Goal: Task Accomplishment & Management: Complete application form

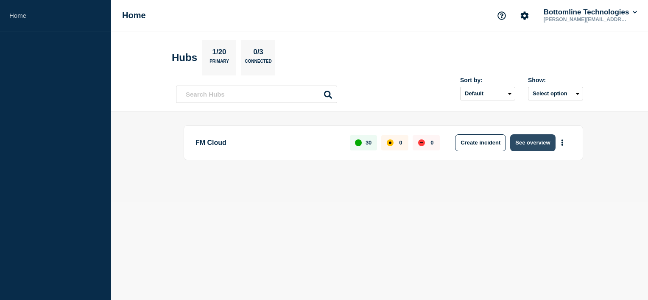
click at [520, 134] on button "See overview" at bounding box center [532, 142] width 45 height 17
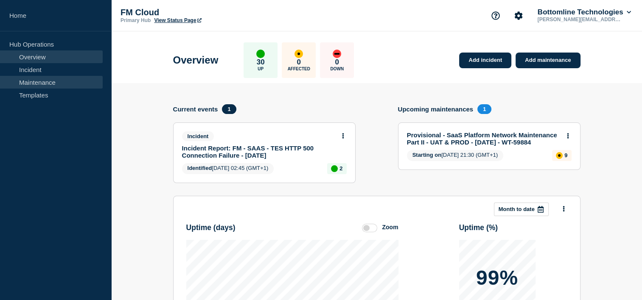
click at [20, 84] on link "Maintenance" at bounding box center [51, 82] width 103 height 13
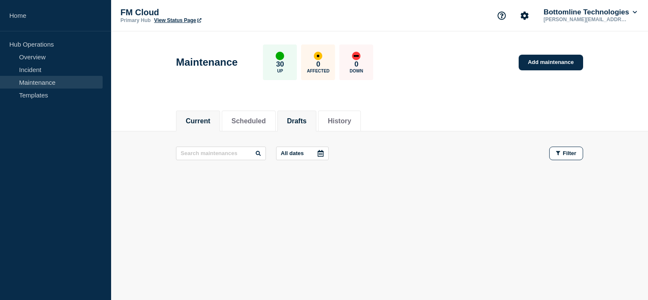
click at [306, 117] on button "Drafts" at bounding box center [297, 121] width 20 height 8
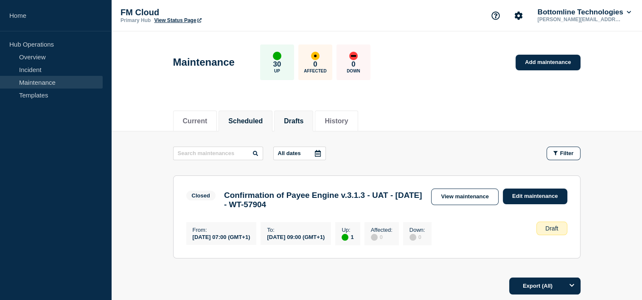
click at [262, 120] on button "Scheduled" at bounding box center [245, 121] width 34 height 8
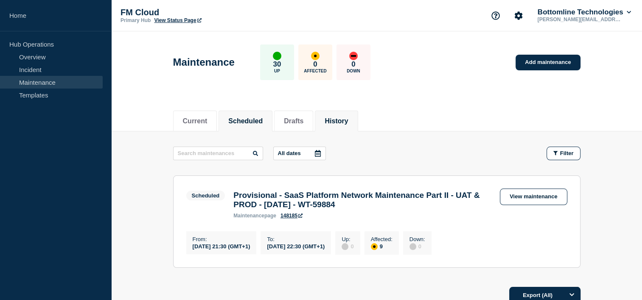
click at [343, 117] on button "History" at bounding box center [335, 121] width 23 height 8
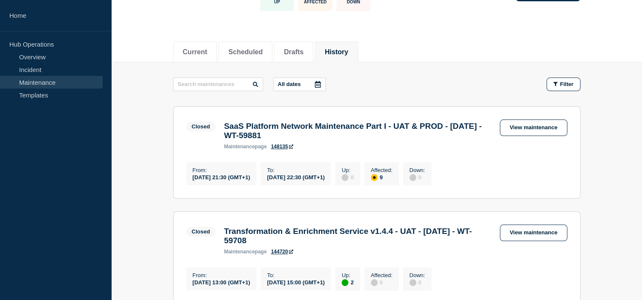
scroll to position [71, 0]
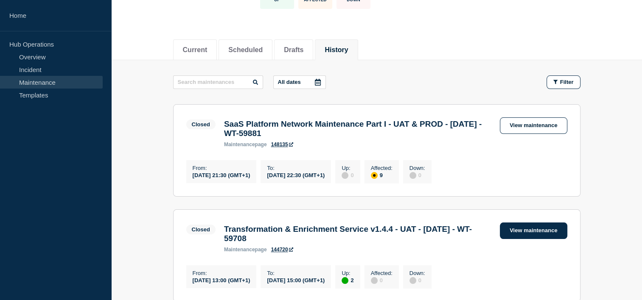
click at [547, 232] on link "View maintenance" at bounding box center [532, 231] width 67 height 17
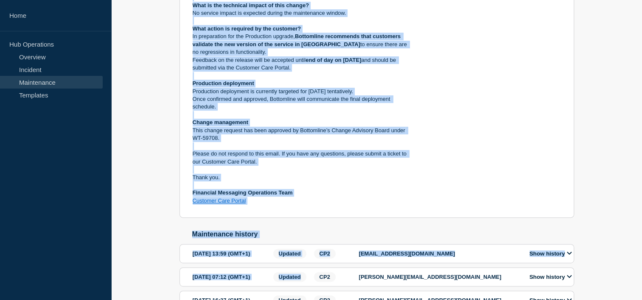
scroll to position [324, 0]
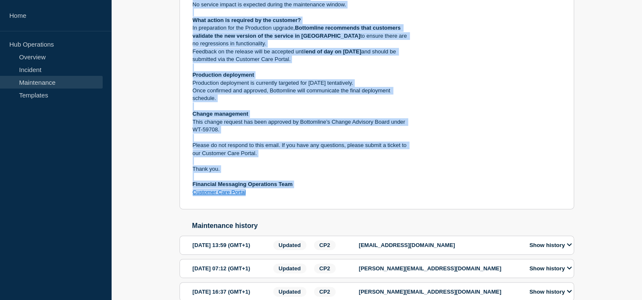
drag, startPoint x: 189, startPoint y: 8, endPoint x: 261, endPoint y: 213, distance: 217.7
click at [261, 210] on section "Closed Transformation & Enrichment Service v1.4.4 - UAT - [DATE] - WT-59708 mai…" at bounding box center [376, 27] width 394 height 365
copy div "Loremipsumd Sitametconse Ad Elitsedd 1ei Tempori, 1950 utlabor 40:53 etd 38:34 …"
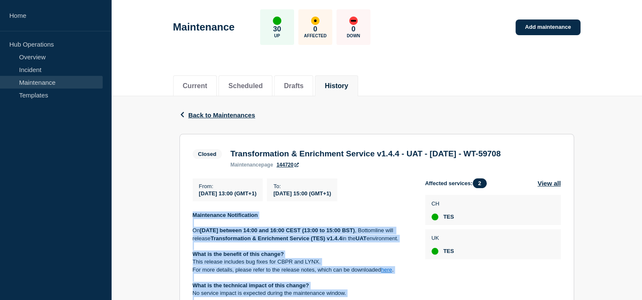
scroll to position [0, 0]
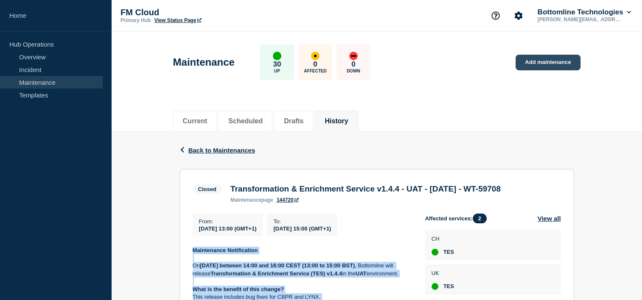
click at [560, 61] on link "Add maintenance" at bounding box center [547, 63] width 64 height 16
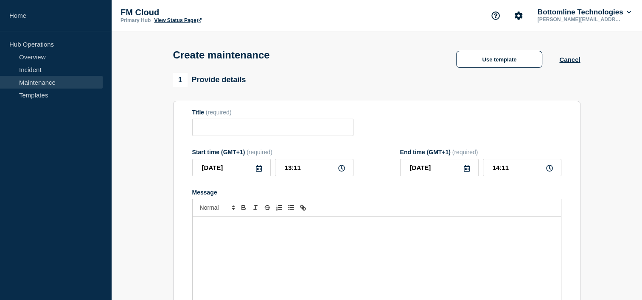
click at [251, 252] on div "Message" at bounding box center [377, 268] width 368 height 102
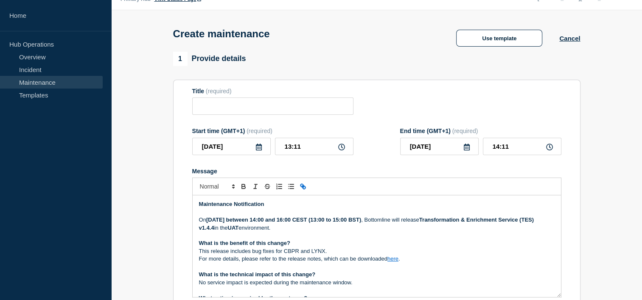
click at [237, 221] on strong "[DATE] between 14:00 and 16:00 CEST (13:00 to 15:00 BST)" at bounding box center [283, 220] width 155 height 6
click at [243, 221] on strong "[DATE] between 14:00 and 16:00 CEST (13:00 to 15:00 BST)" at bounding box center [283, 220] width 155 height 6
click at [310, 220] on strong "[DATE] between 14:00 and 16:00 CEST (13:00 to 15:00 BST)" at bounding box center [283, 220] width 155 height 6
click at [283, 230] on p "[DATE][DATE] between 14:00 and 16:00 CEST (13:00 to 15:00 BST) , Bottomline wil…" at bounding box center [376, 224] width 355 height 16
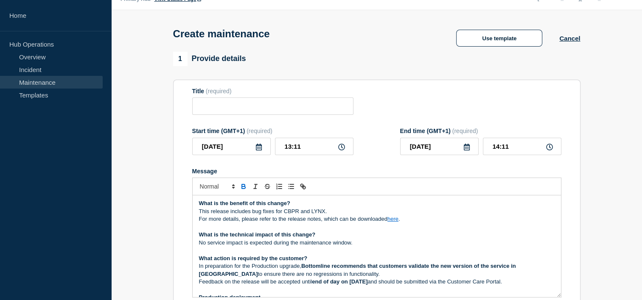
scroll to position [39, 0]
click at [326, 214] on p "This release includes bug fixes for CBPR and LYNX." at bounding box center [376, 213] width 355 height 8
click at [251, 211] on p "This release includes bug fix" at bounding box center [376, 213] width 355 height 8
click at [288, 215] on p "This release includes one bug fix" at bounding box center [376, 213] width 355 height 8
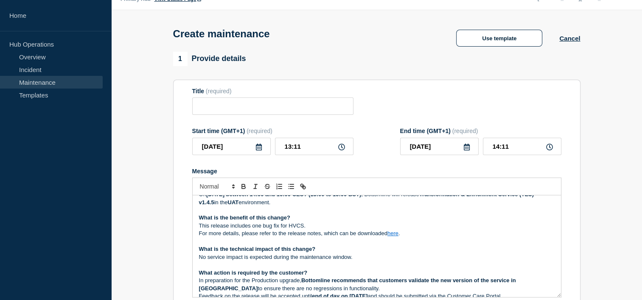
scroll to position [25, 0]
click at [261, 226] on p "This release includes one bug fix for HVCS." at bounding box center [376, 226] width 355 height 8
click at [279, 229] on p "This release includes one bug fix for HVCS." at bounding box center [376, 226] width 355 height 8
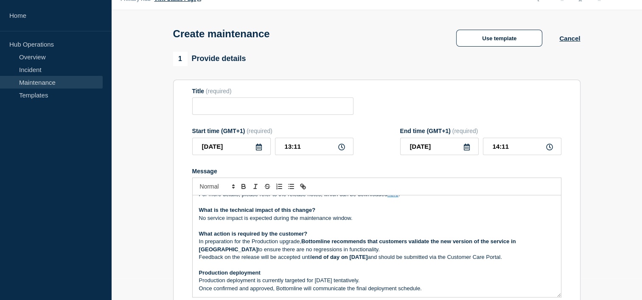
scroll to position [64, 0]
click at [355, 259] on strong "end of day on [DATE]" at bounding box center [340, 257] width 56 height 6
click at [405, 227] on p "Message" at bounding box center [376, 226] width 355 height 8
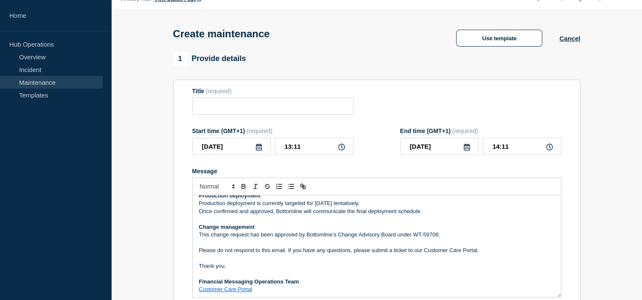
scroll to position [143, 0]
click at [436, 232] on p "This change request has been approved by Bottomline’s Change Advisory Board und…" at bounding box center [376, 234] width 355 height 8
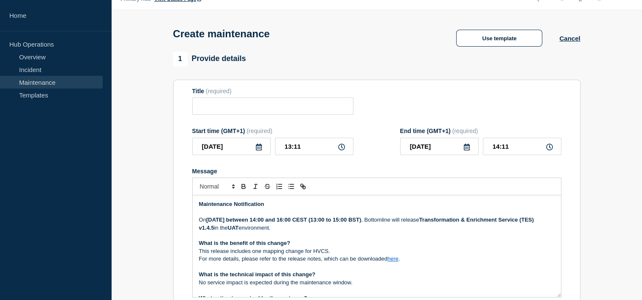
scroll to position [0, 0]
click at [213, 112] on input "Title" at bounding box center [272, 106] width 161 height 17
paste input "Transformation & Enrichment Service v1.4.4 - UAT - [DATE] - WT-59708"
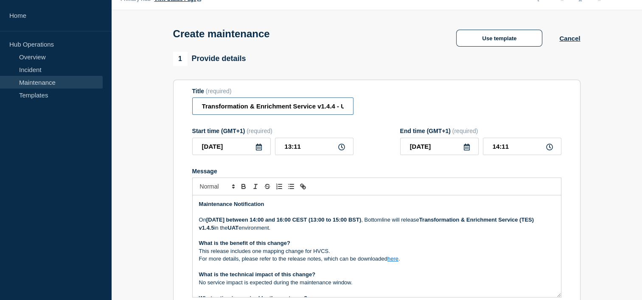
scroll to position [0, 88]
click at [248, 107] on input "Transformation & Enrichment Service v1.4.4 - UAT - [DATE] - WT-59708" at bounding box center [272, 106] width 161 height 17
click at [279, 107] on input "Transformation & Enrichment Service v1.4.5 - UAT - [DATE] - WT-59708" at bounding box center [272, 106] width 161 height 17
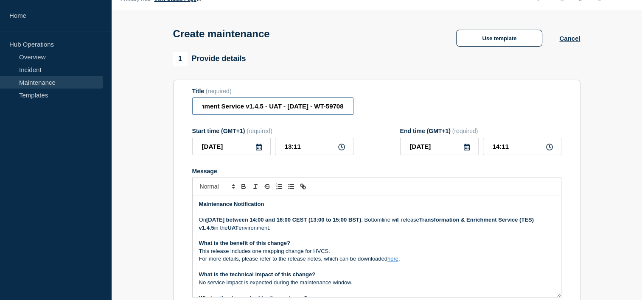
click at [343, 109] on input "Transformation & Enrichment Service v1.4.5 - UAT - [DATE] - WT-59708" at bounding box center [272, 106] width 161 height 17
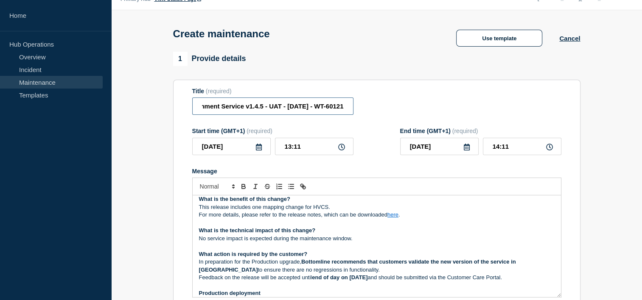
scroll to position [8, 0]
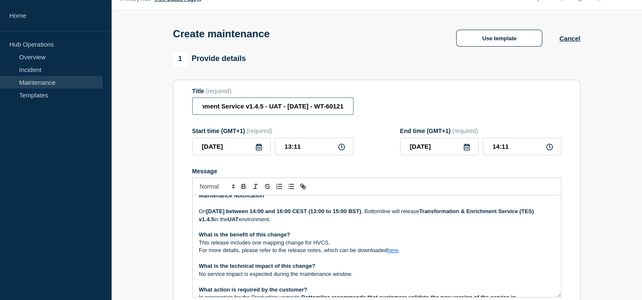
type input "Transformation & Enrichment Service v1.4.5 - UAT - [DATE] - WT-60121"
click at [304, 244] on p "This release includes one mapping change for HVCS." at bounding box center [376, 243] width 355 height 8
click at [315, 247] on p "This release includes one bug fix for HVCS." at bounding box center [376, 243] width 355 height 8
click at [387, 270] on p "What is the technical impact of this change?" at bounding box center [376, 266] width 355 height 8
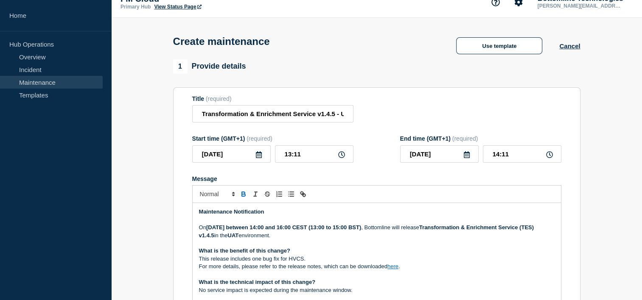
scroll to position [12, 0]
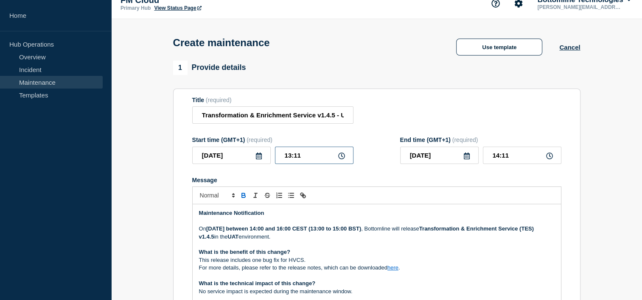
click at [304, 158] on input "13:11" at bounding box center [314, 155] width 78 height 17
type input "13:00"
click at [497, 155] on input "14:00" at bounding box center [522, 155] width 78 height 17
type input "15:00"
click at [514, 159] on input "15:00" at bounding box center [522, 155] width 78 height 17
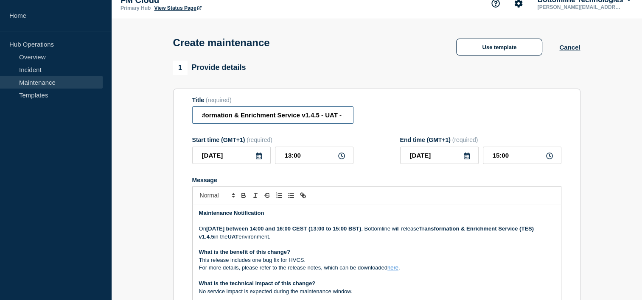
scroll to position [0, 88]
drag, startPoint x: 283, startPoint y: 111, endPoint x: 361, endPoint y: 118, distance: 77.9
click at [361, 118] on div "Title (required) Transformation & Enrichment Service v1.4.5 - UAT - [DATE] - WT…" at bounding box center [376, 111] width 369 height 28
click at [385, 108] on div "Title (required) Transformation & Enrichment Service v1.4.5 - UAT - [DATE] - WT…" at bounding box center [376, 111] width 369 height 28
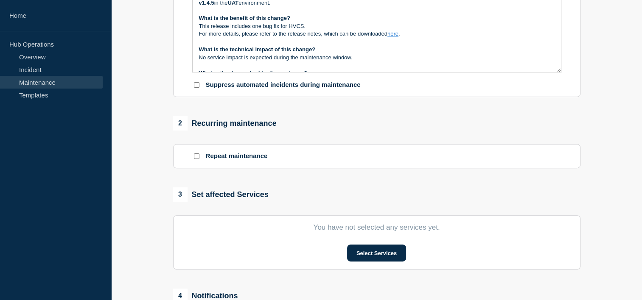
scroll to position [343, 0]
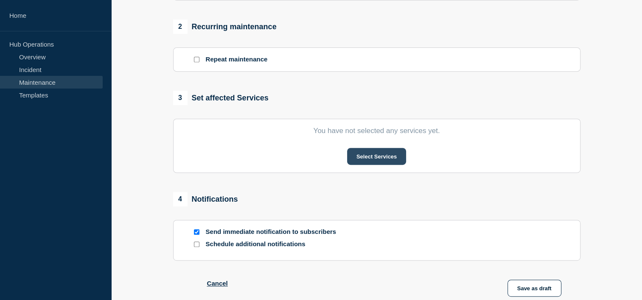
click at [367, 159] on button "Select Services" at bounding box center [376, 156] width 59 height 17
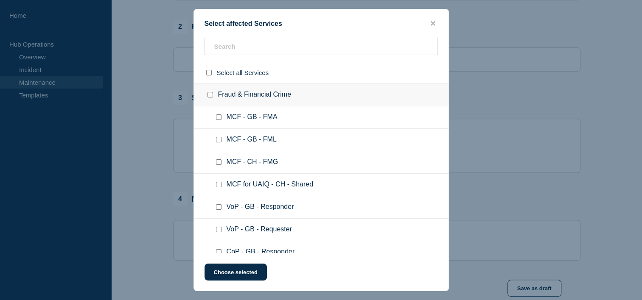
click at [349, 133] on ul "MCF - GB - FML" at bounding box center [321, 140] width 254 height 22
click at [296, 47] on input "text" at bounding box center [320, 46] width 233 height 17
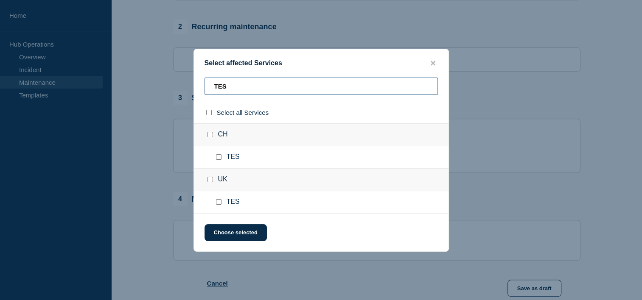
type input "TES"
click at [207, 134] on input "CH checkbox" at bounding box center [210, 135] width 6 height 6
checkbox input "true"
click at [207, 178] on input "UK checkbox" at bounding box center [210, 180] width 6 height 6
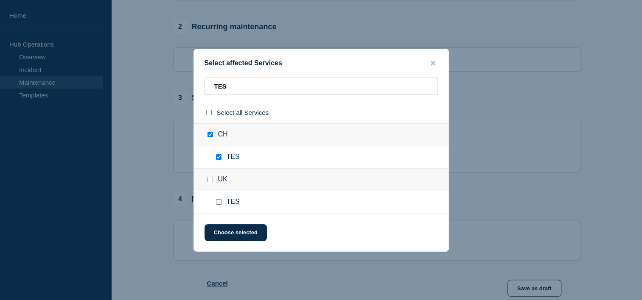
checkbox input "true"
click at [241, 229] on button "Choose selected" at bounding box center [235, 232] width 62 height 17
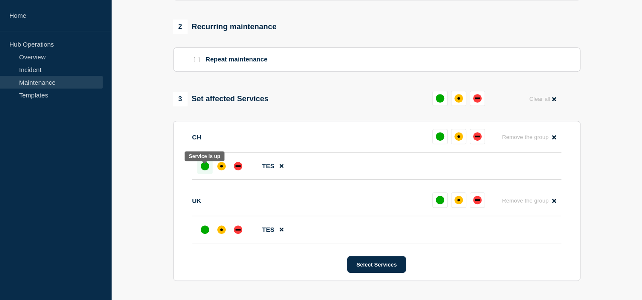
click at [205, 170] on div "up" at bounding box center [205, 166] width 8 height 8
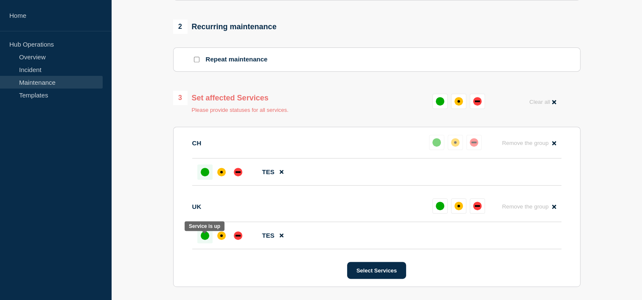
click at [205, 240] on div "up" at bounding box center [205, 236] width 8 height 8
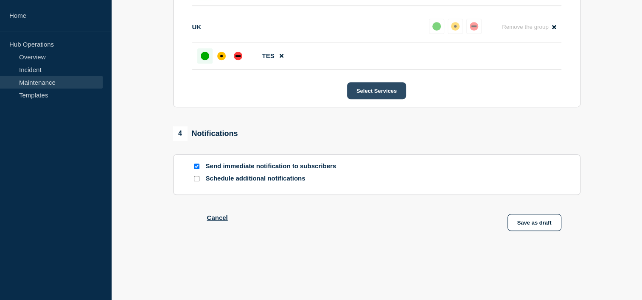
scroll to position [518, 0]
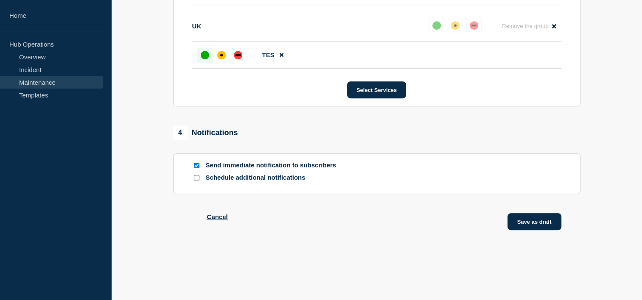
click at [550, 225] on button "Save as draft" at bounding box center [534, 221] width 54 height 17
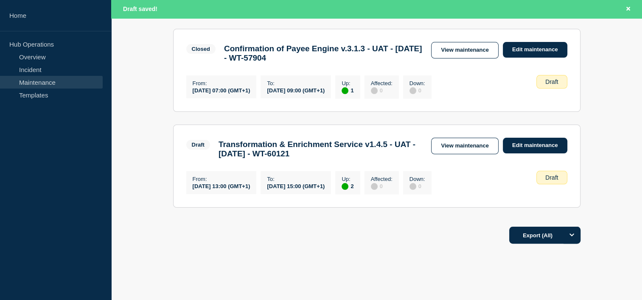
scroll to position [166, 0]
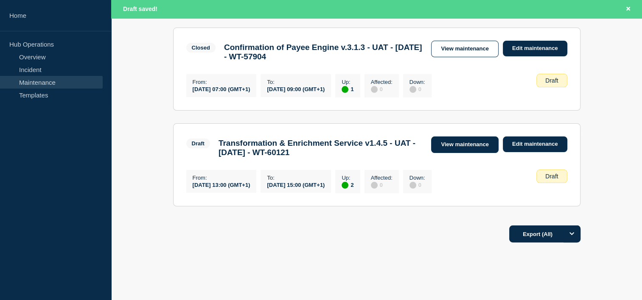
click at [460, 148] on link "View maintenance" at bounding box center [464, 145] width 67 height 17
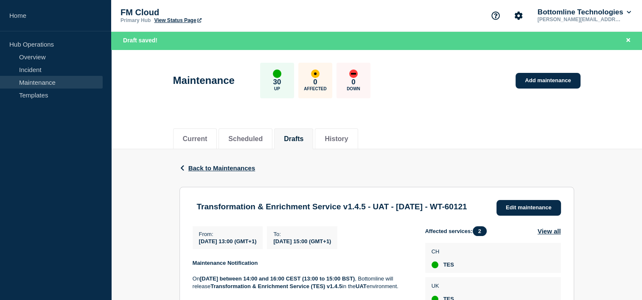
click at [572, 128] on div "Current Scheduled Drafts History" at bounding box center [376, 134] width 407 height 29
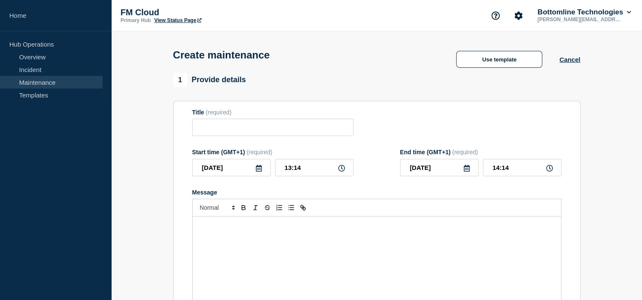
click at [24, 79] on link "Maintenance" at bounding box center [51, 82] width 103 height 13
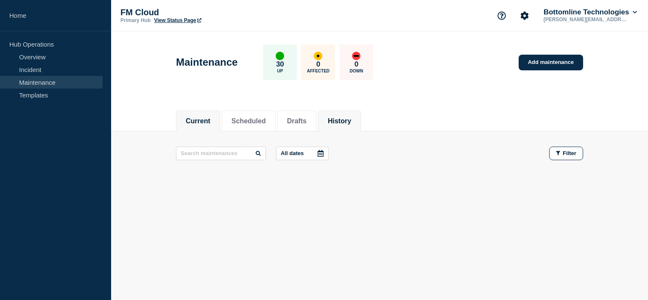
click at [360, 126] on li "History" at bounding box center [339, 121] width 43 height 21
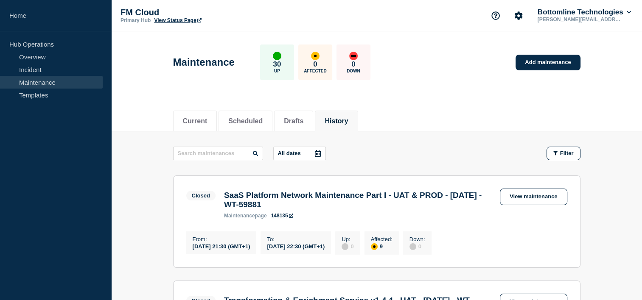
scroll to position [122, 0]
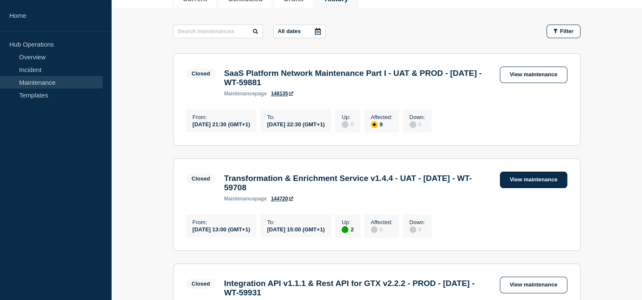
click at [522, 185] on link "View maintenance" at bounding box center [532, 180] width 67 height 17
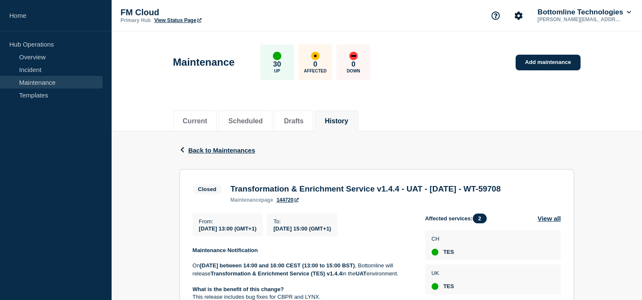
drag, startPoint x: 265, startPoint y: 202, endPoint x: 231, endPoint y: 185, distance: 38.1
click at [231, 185] on h3 "Transformation & Enrichment Service v1.4.4 - UAT - [DATE] - WT-59708" at bounding box center [365, 188] width 270 height 9
copy h3 "Transformation & Enrichment Service v1.4.4 - UAT - [DATE] - WT-59708"
